Goal: Check status: Check status

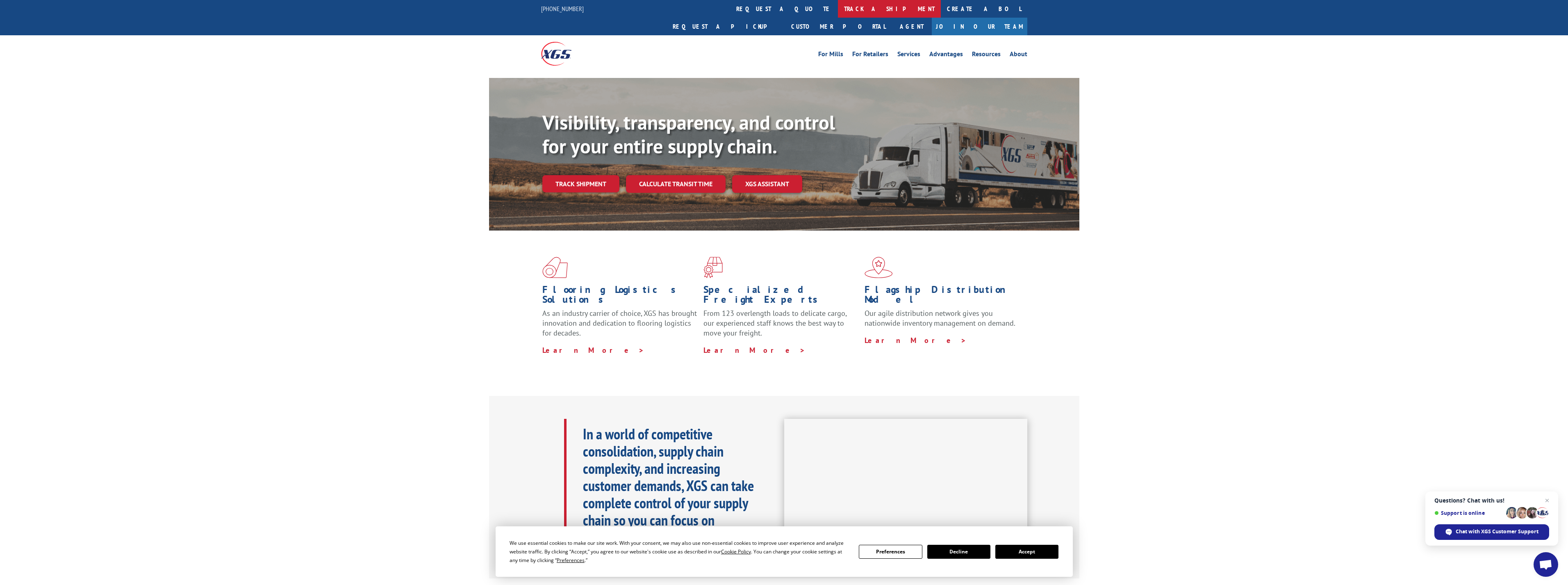
click at [838, 11] on link "track a shipment" at bounding box center [890, 9] width 103 height 18
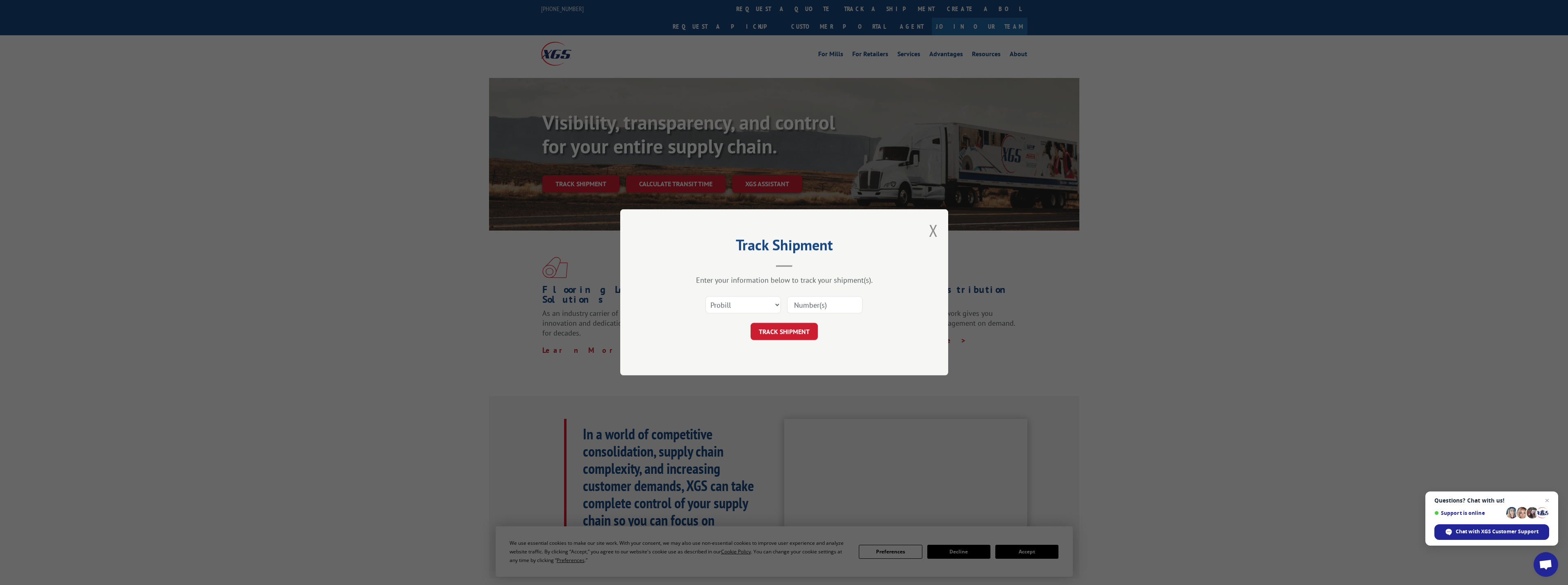
click at [822, 307] on input at bounding box center [825, 305] width 76 height 17
type input "54393822"
click at [796, 331] on button "TRACK SHIPMENT" at bounding box center [784, 332] width 67 height 17
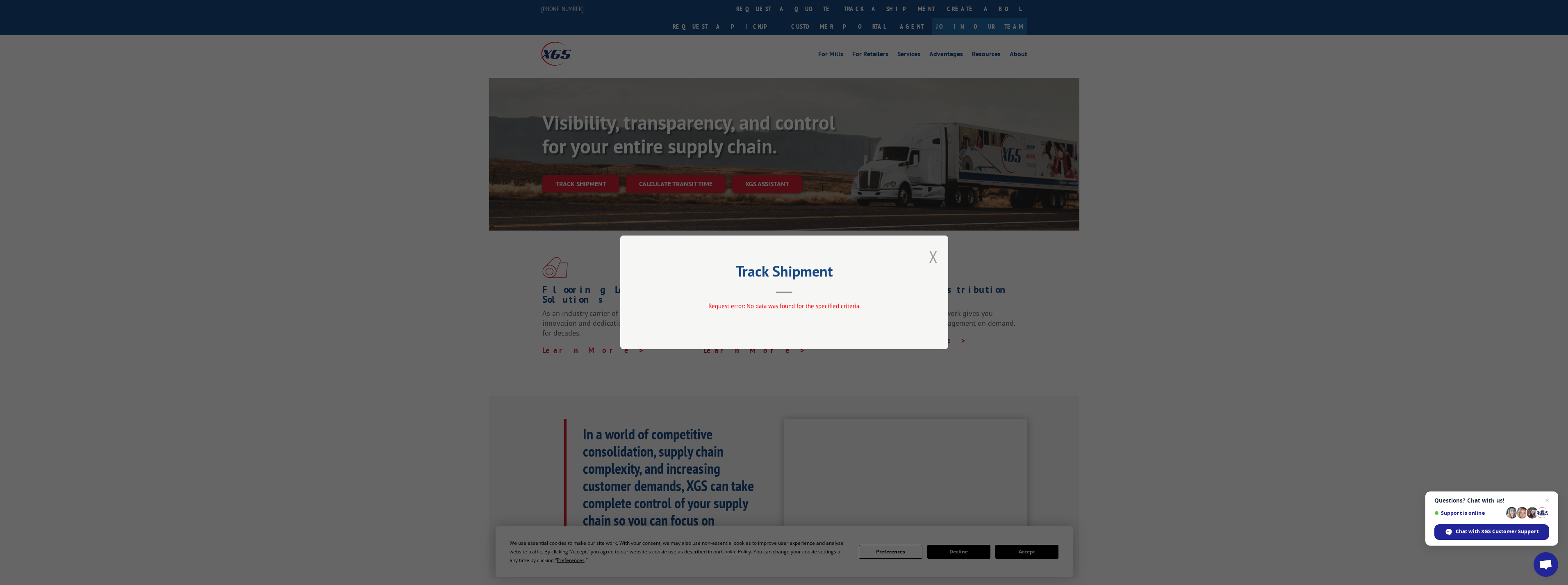
click at [933, 256] on button "Close modal" at bounding box center [933, 257] width 9 height 22
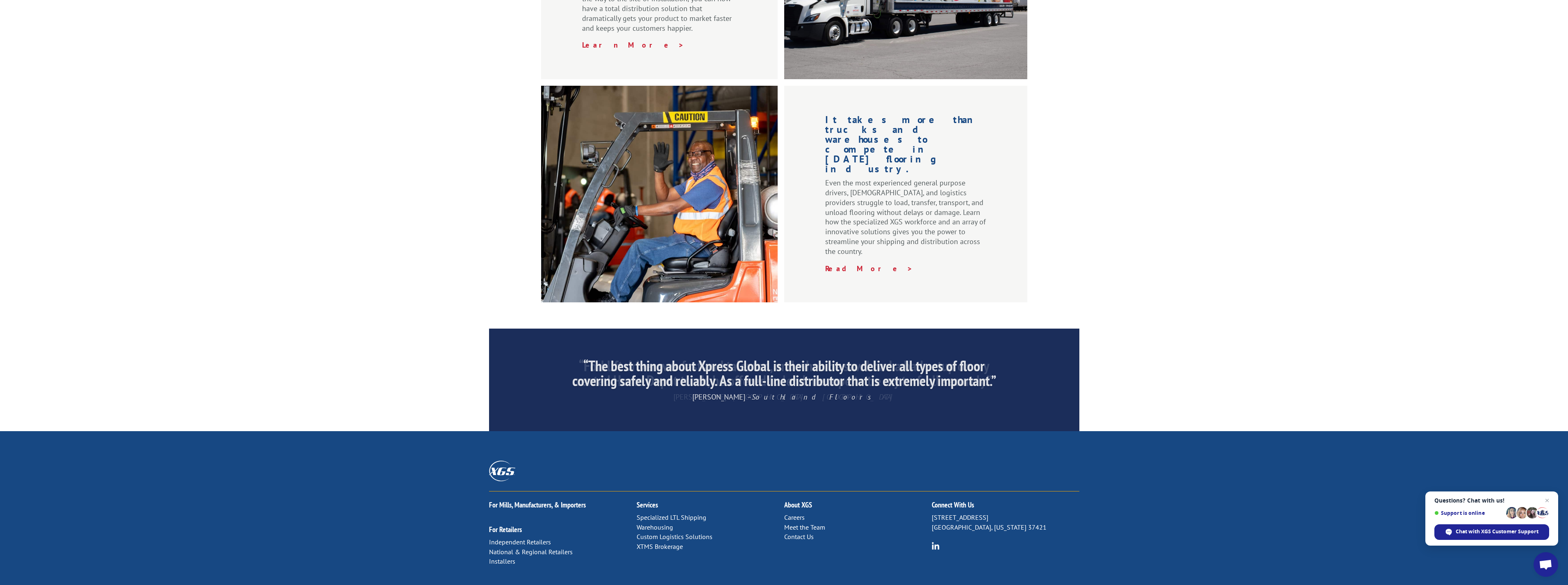
scroll to position [1039, 0]
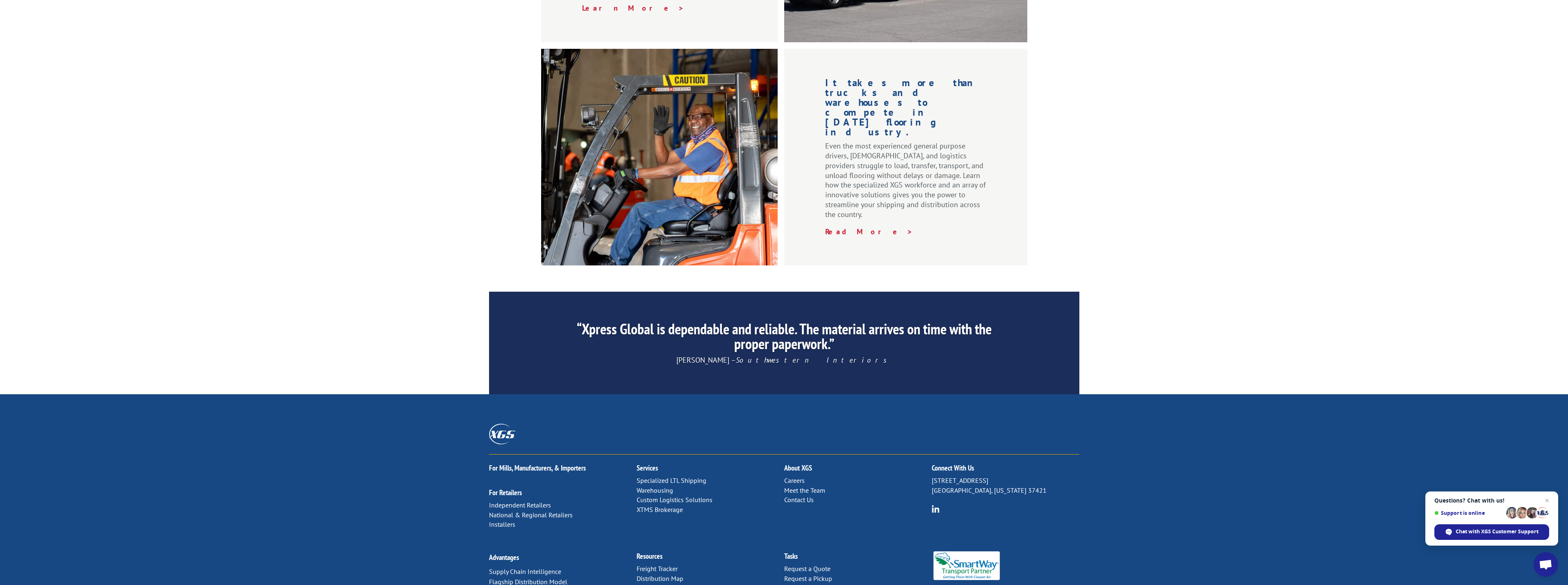
click at [801, 496] on link "Contact Us" at bounding box center [799, 500] width 30 height 9
